Goal: Task Accomplishment & Management: Use online tool/utility

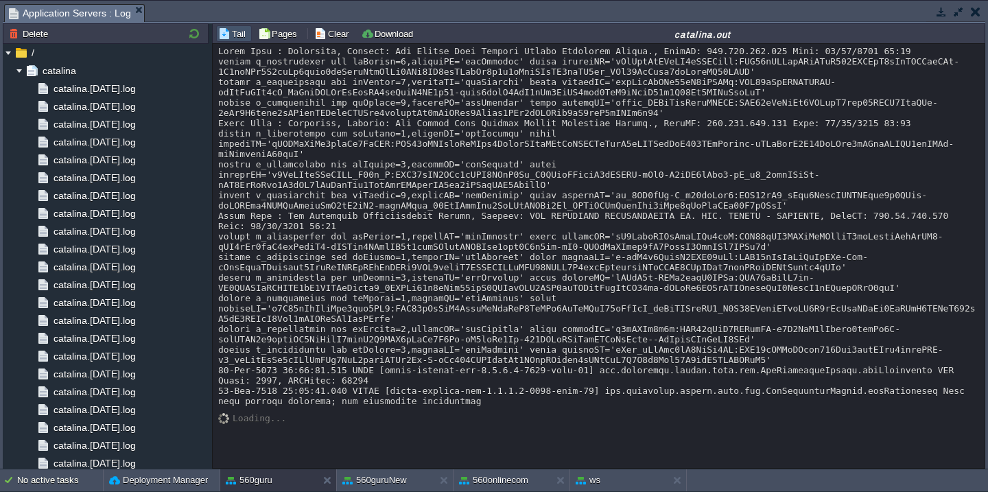
scroll to position [1324, 0]
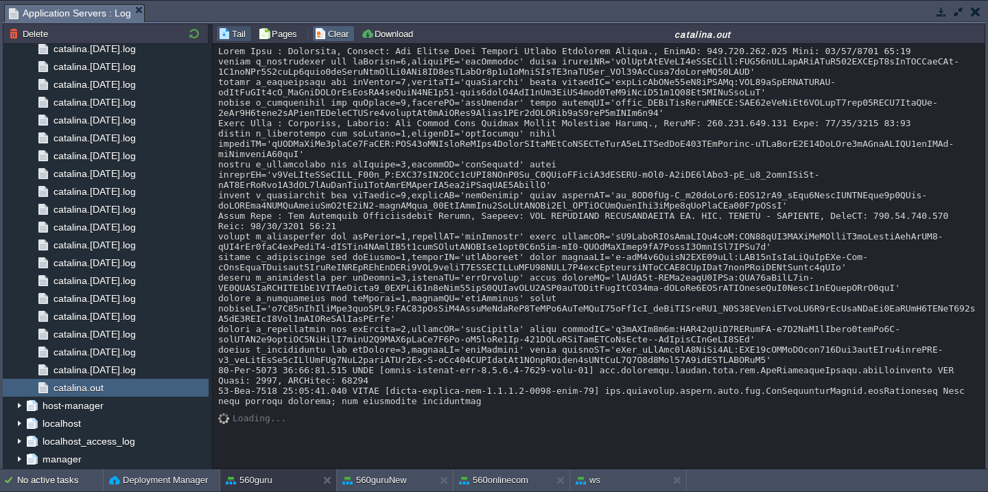
click at [327, 40] on td "Clear" at bounding box center [333, 33] width 43 height 16
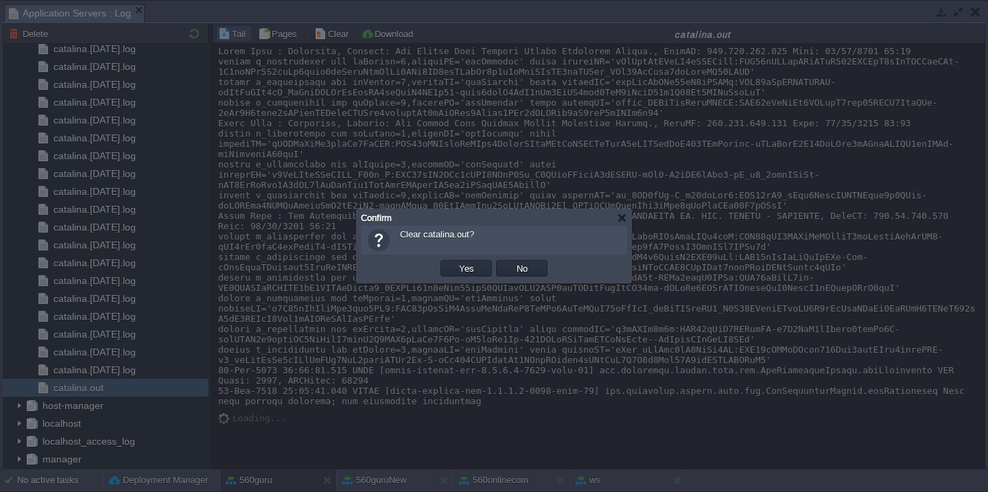
click at [455, 262] on button "Yes" at bounding box center [466, 268] width 23 height 12
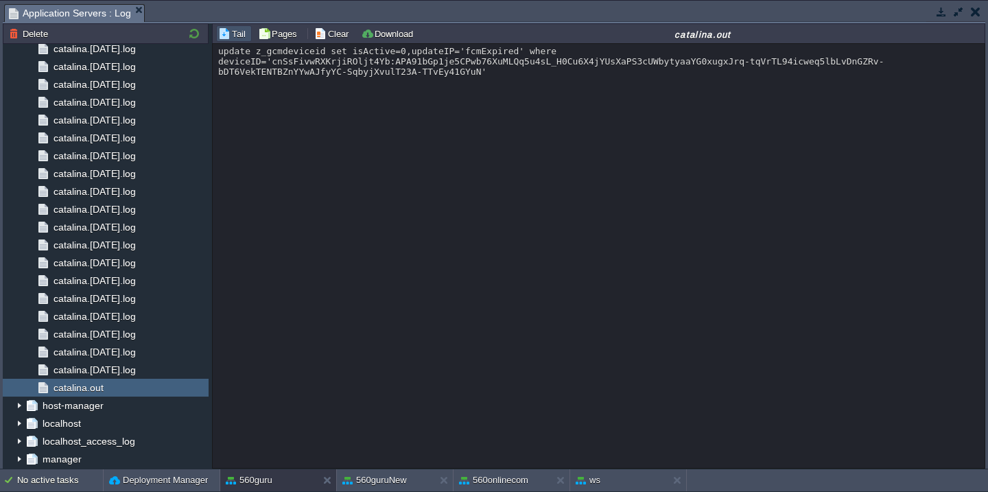
click at [373, 464] on div "update z_gcmdeviceid set isActive=0,updateIP='fcmExpired' where deviceID='cnSsF…" at bounding box center [599, 256] width 772 height 424
click at [376, 480] on button "560guruNew" at bounding box center [374, 480] width 64 height 14
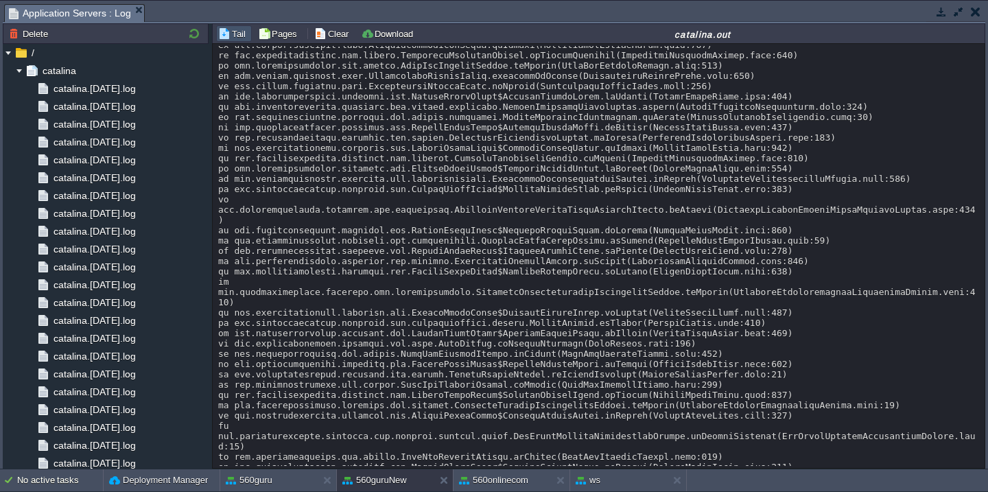
scroll to position [0, 0]
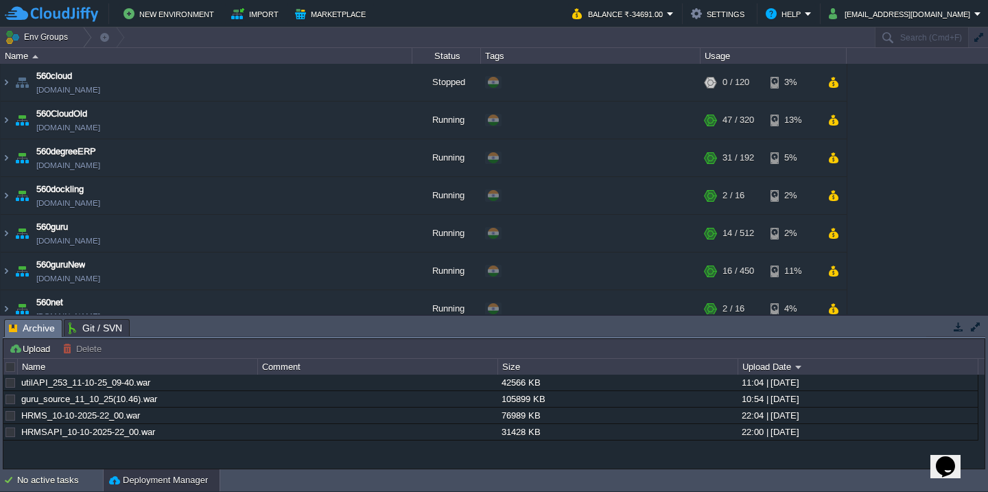
click at [8, 369] on div at bounding box center [11, 367] width 12 height 12
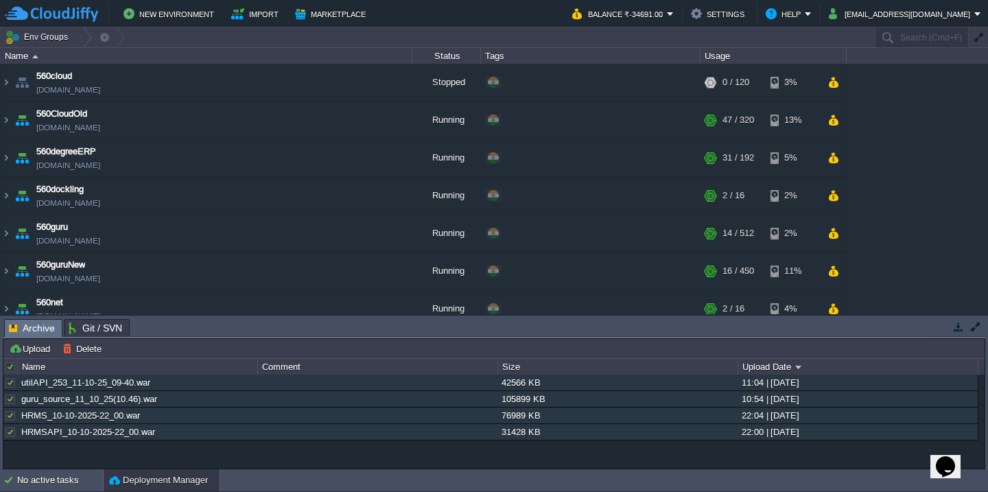
click at [8, 369] on div at bounding box center [11, 367] width 12 height 12
